Goal: Check status: Check status

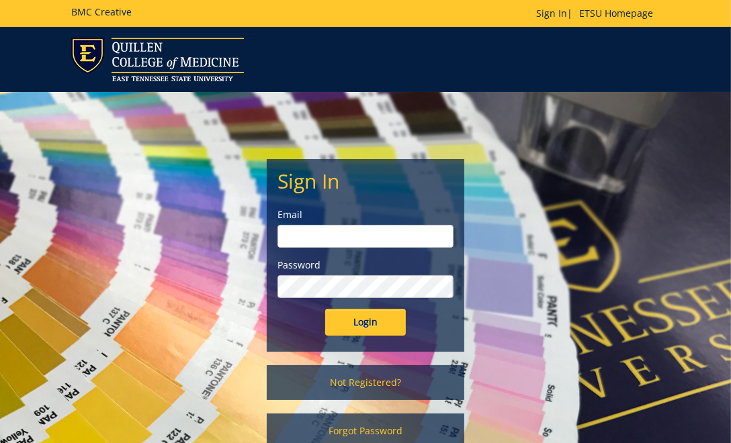
click at [316, 235] on input "email" at bounding box center [365, 236] width 175 height 23
type input "perrylw@etsu.edu"
click at [325, 309] on input "Login" at bounding box center [365, 322] width 81 height 27
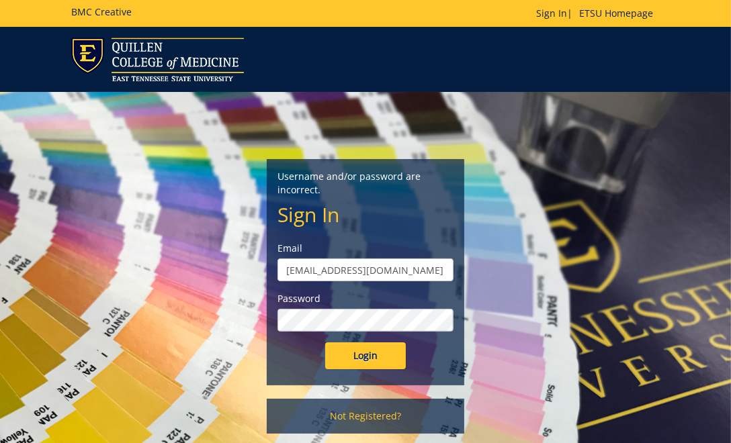
click at [370, 273] on input "[EMAIL_ADDRESS][DOMAIN_NAME]" at bounding box center [365, 270] width 175 height 23
type input "[EMAIL_ADDRESS][DOMAIN_NAME]"
click at [325, 343] on input "Login" at bounding box center [365, 356] width 81 height 27
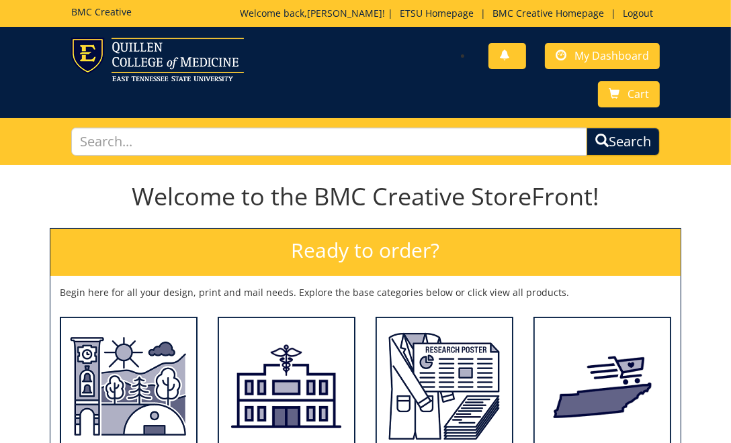
scroll to position [23, 0]
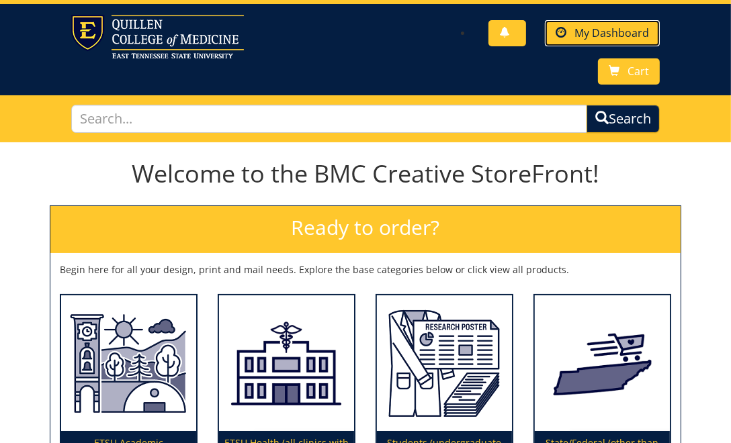
click at [565, 29] on span at bounding box center [561, 33] width 11 height 11
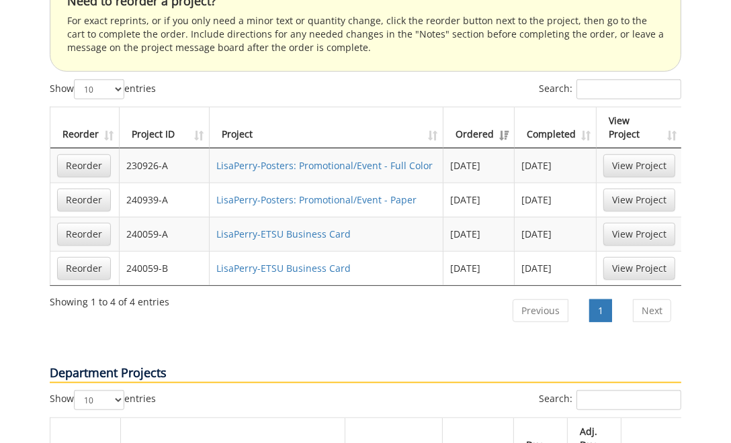
scroll to position [907, 0]
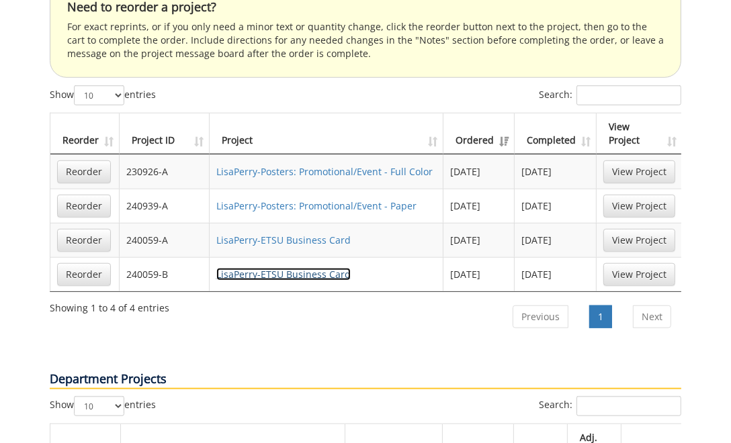
click at [278, 268] on link "LisaPerry-ETSU Business Card" at bounding box center [283, 274] width 134 height 13
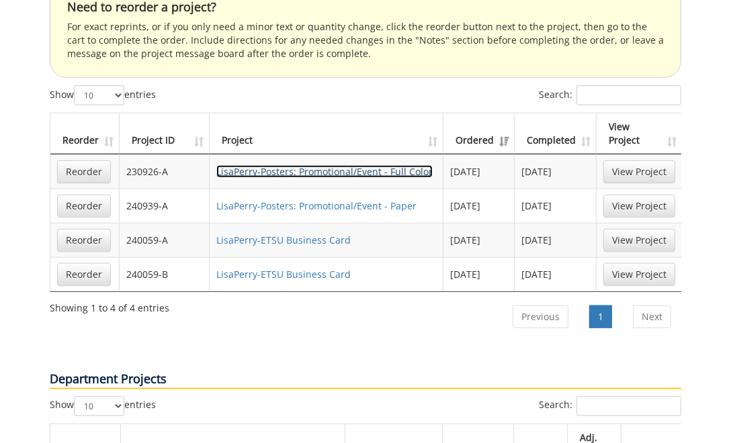
click at [294, 165] on link "LisaPerry-Posters: Promotional/Event - Full Color" at bounding box center [324, 171] width 216 height 13
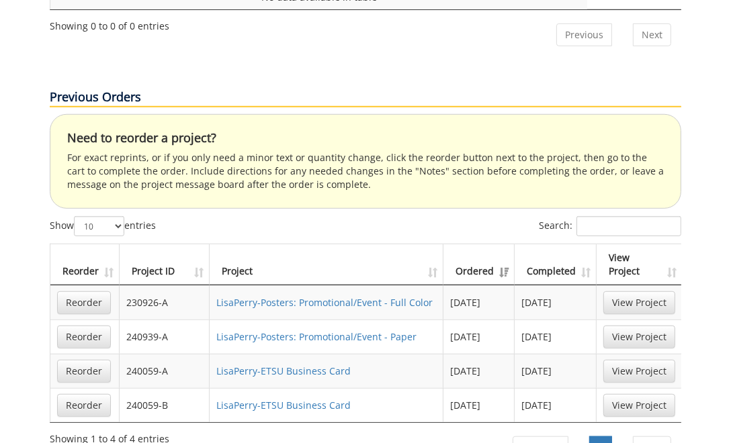
scroll to position [781, 0]
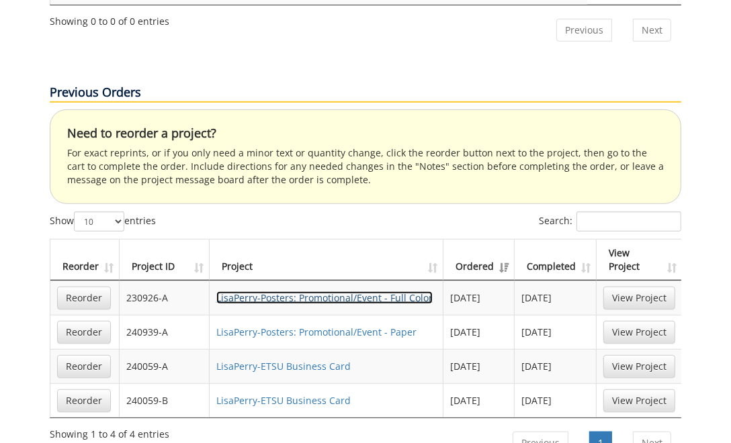
click at [293, 292] on link "LisaPerry-Posters: Promotional/Event - Full Color" at bounding box center [324, 298] width 216 height 13
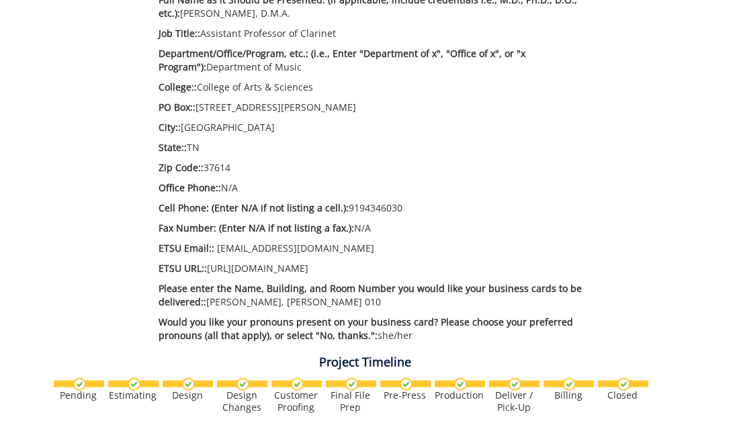
scroll to position [431, 0]
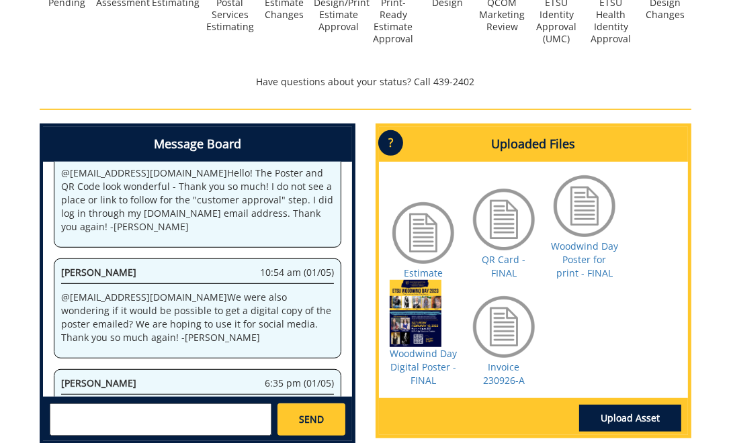
scroll to position [514, 0]
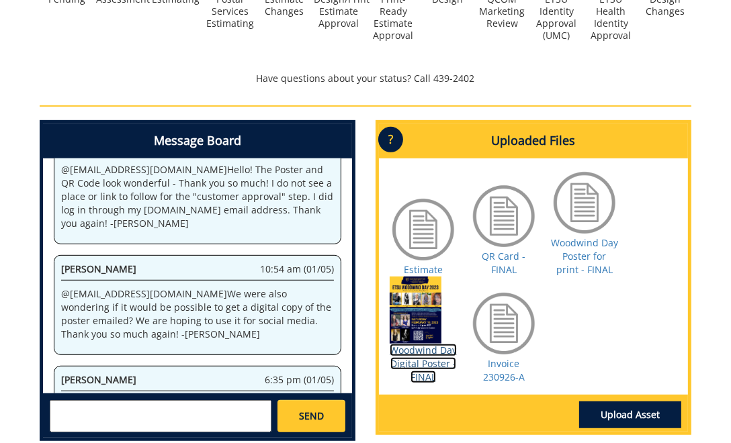
click at [413, 366] on link "Woodwind Day Digital Poster - FINAL" at bounding box center [423, 364] width 67 height 40
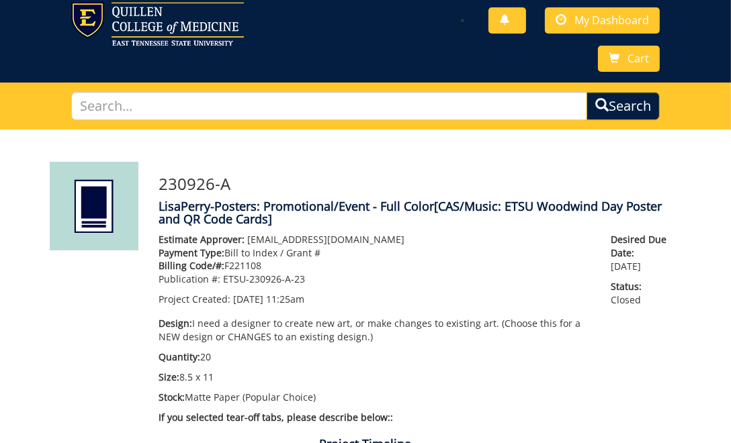
scroll to position [69, 0]
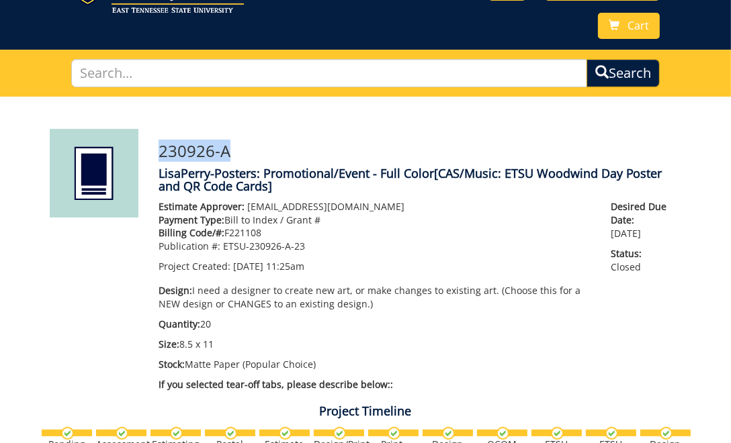
drag, startPoint x: 159, startPoint y: 149, endPoint x: 237, endPoint y: 151, distance: 78.6
click at [237, 151] on h3 "230926-A" at bounding box center [420, 150] width 523 height 17
copy h3 "230926-A"
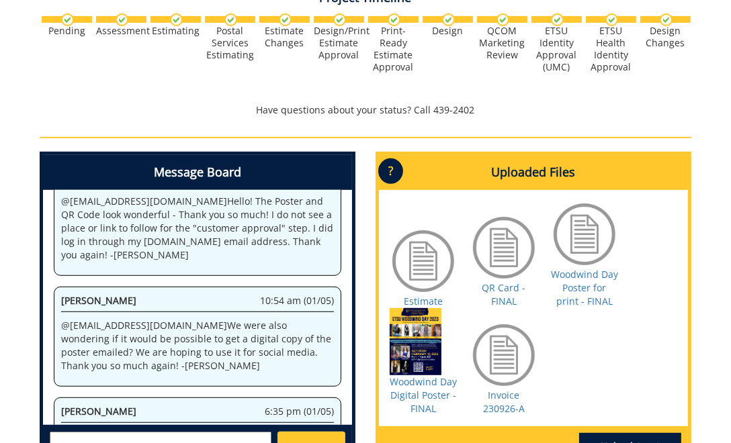
scroll to position [513, 0]
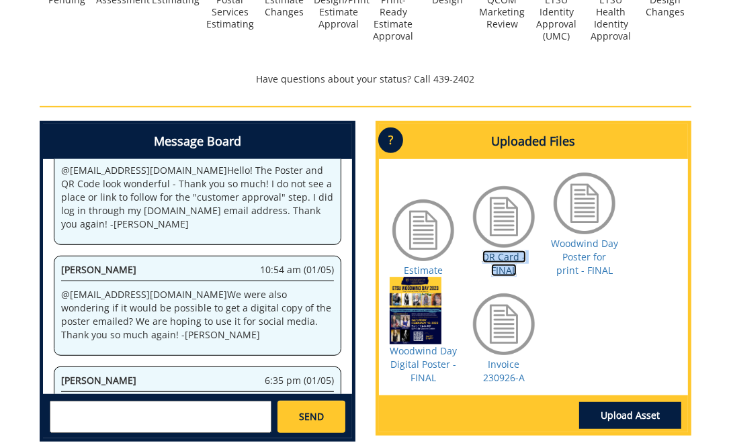
click at [503, 261] on link "QR Card - FINAL" at bounding box center [504, 264] width 44 height 26
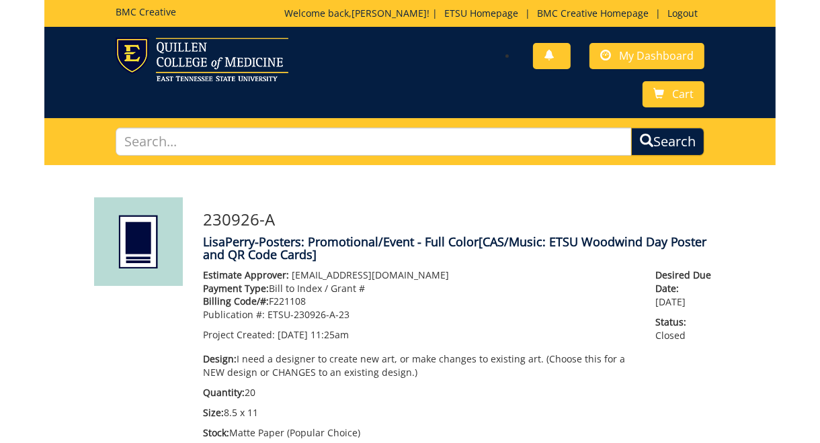
scroll to position [935, 0]
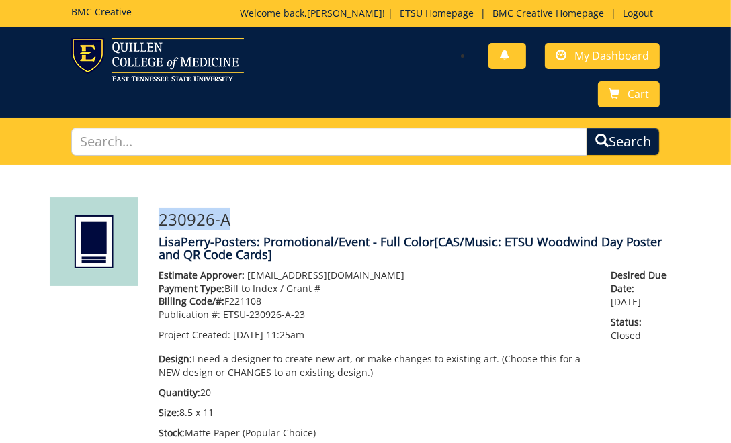
drag, startPoint x: 161, startPoint y: 220, endPoint x: 243, endPoint y: 220, distance: 82.0
click at [243, 220] on h3 "230926-A" at bounding box center [420, 219] width 523 height 17
copy h3 "230926-A"
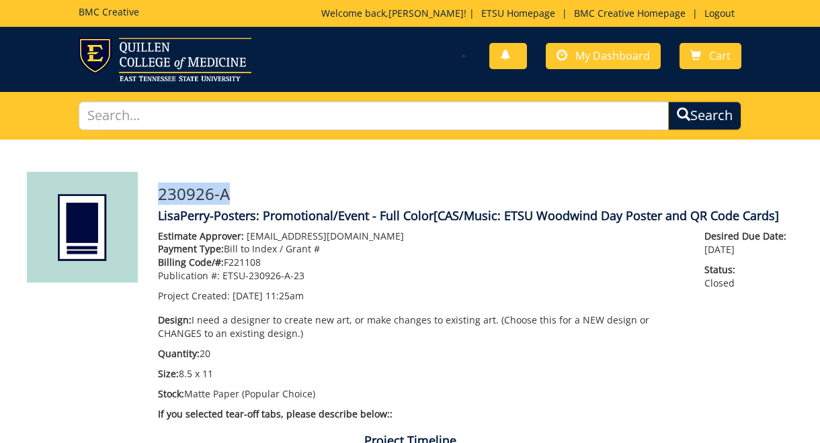
scroll to position [841, 0]
